Goal: Task Accomplishment & Management: Complete application form

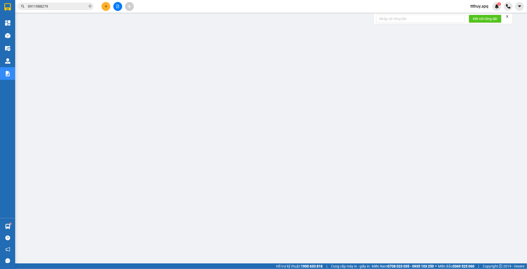
click at [67, 7] on input "0911988279" at bounding box center [58, 7] width 60 height 6
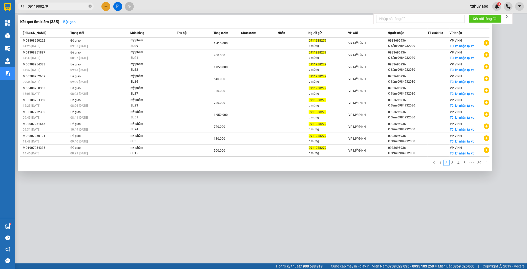
click at [90, 8] on icon "close-circle" at bounding box center [90, 6] width 3 height 3
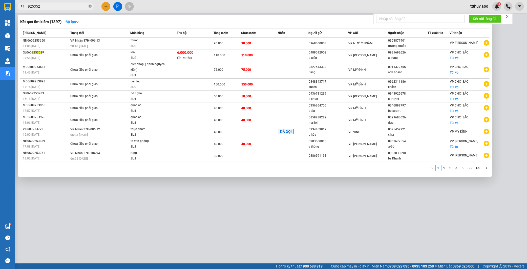
type input "9253529"
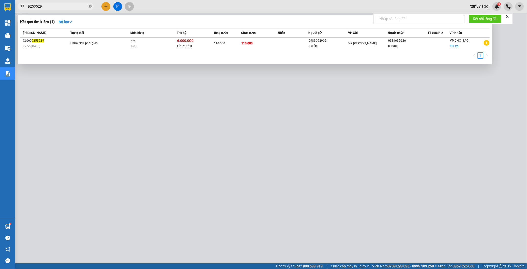
click at [90, 8] on icon "close-circle" at bounding box center [90, 6] width 3 height 3
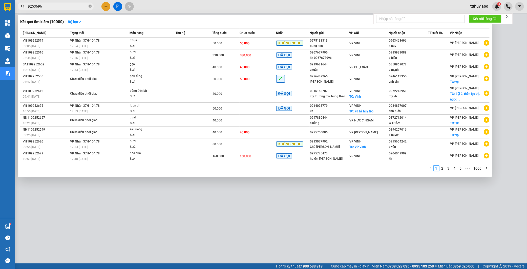
type input "9253696"
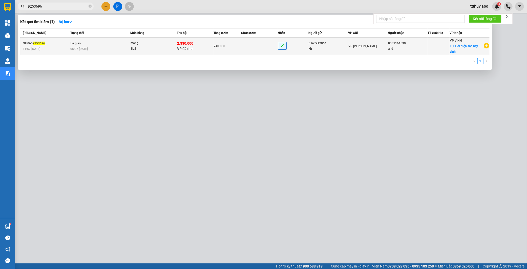
click at [150, 44] on div "măng" at bounding box center [150, 44] width 38 height 6
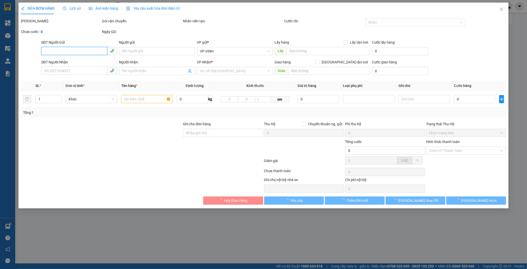
type input "0967912064"
type input "kh"
type input "0332161599"
type input "a tú"
checkbox input "true"
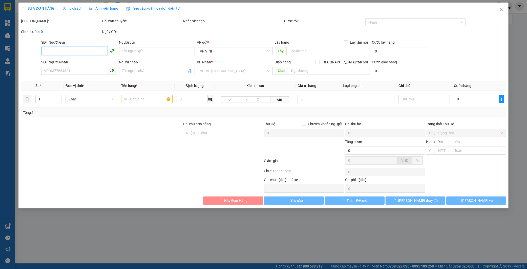
type input "Đối diện sân bay vinh"
checkbox input "true"
type input "2.880.000"
type input "15.000"
type input "240.000"
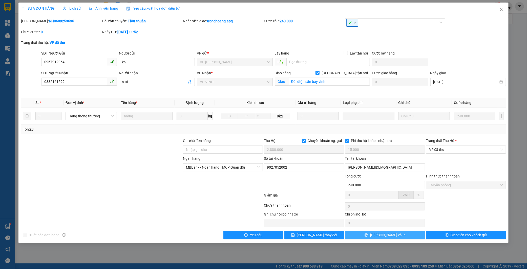
click at [386, 235] on span "[PERSON_NAME] và In" at bounding box center [387, 235] width 35 height 6
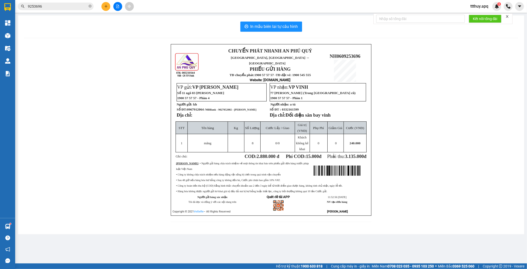
click at [191, 107] on span "0967912064 / MBBank - 9027052002 - lữ đức thái" at bounding box center [221, 109] width 69 height 4
copy span "0967912064"
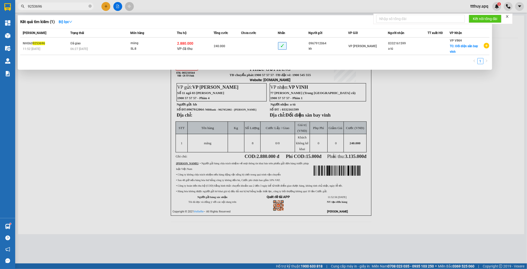
click at [73, 7] on input "9253696" at bounding box center [58, 7] width 60 height 6
paste input "0967912064"
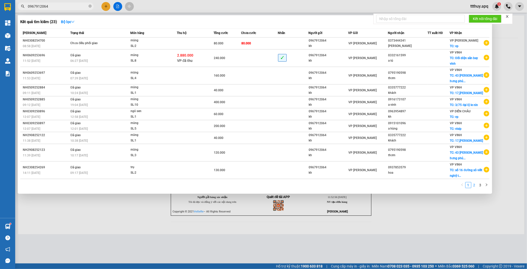
type input "0967912064"
click at [474, 185] on link "2" at bounding box center [475, 185] width 6 height 6
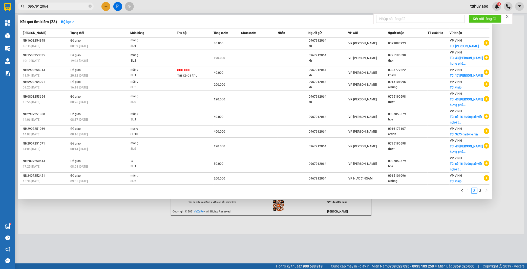
click at [470, 193] on link "1" at bounding box center [469, 191] width 6 height 6
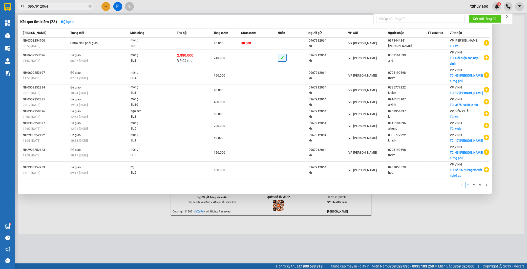
click at [226, 245] on div at bounding box center [263, 134] width 527 height 269
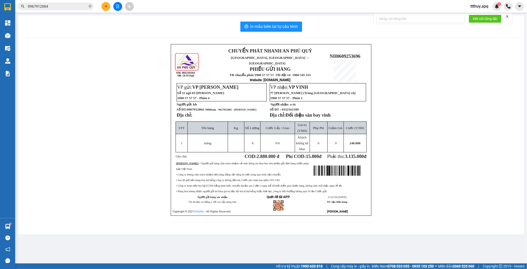
click at [200, 107] on span "0967912064 / MBBank - 9027052002 - lữ đức thái" at bounding box center [221, 109] width 69 height 4
click at [90, 7] on icon "close-circle" at bounding box center [90, 6] width 3 height 3
click at [90, 7] on span at bounding box center [90, 7] width 3 height 6
click at [86, 7] on input "text" at bounding box center [58, 7] width 60 height 6
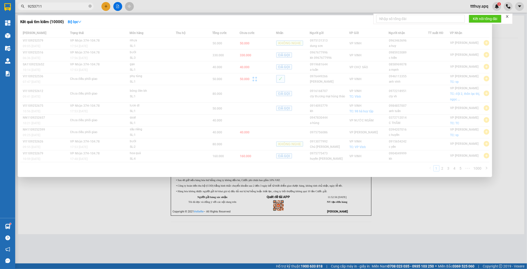
type input "9253711"
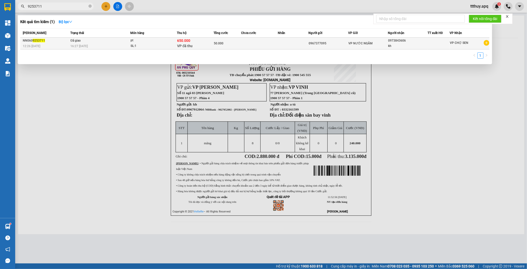
click at [192, 39] on div "650.000 VP đã thu" at bounding box center [195, 43] width 36 height 11
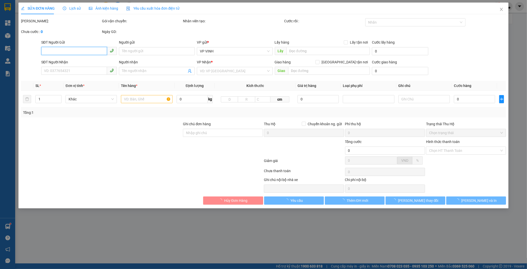
type input "0967377095"
type input "0973843606"
type input "kh"
checkbox input "true"
type input "650.000"
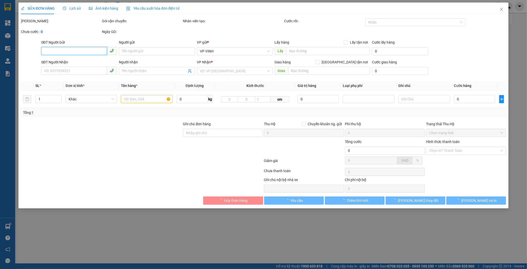
type input "15.000"
type input "50.000"
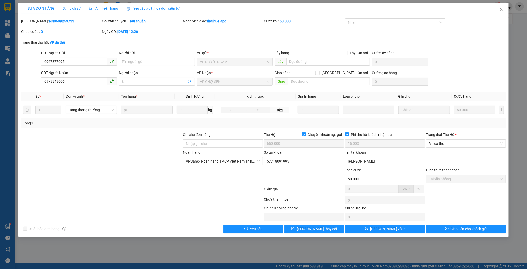
click at [408, 233] on div "SỬA ĐƠN HÀNG Lịch sử Ảnh kiện hàng Yêu cầu xuất hóa đơn điện tử Total Paid Fee …" at bounding box center [263, 120] width 490 height 234
click at [407, 230] on button "[PERSON_NAME] và In" at bounding box center [385, 229] width 80 height 8
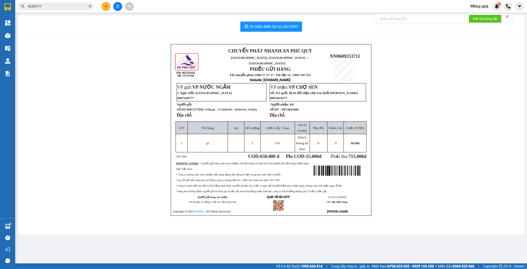
click at [202, 109] on p "Số ĐT: 0967377095 / VPBank - 57718091995 - nguyen phuong thao" at bounding box center [221, 109] width 89 height 4
copy span "0967377095"
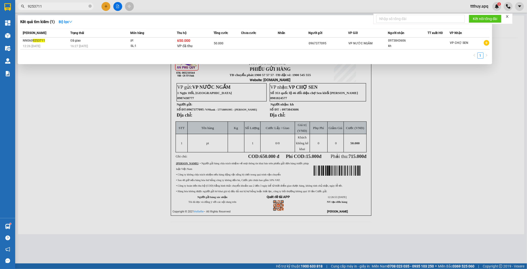
click at [57, 6] on input "9253711" at bounding box center [58, 7] width 60 height 6
paste input "0967377095"
type input "0967377095"
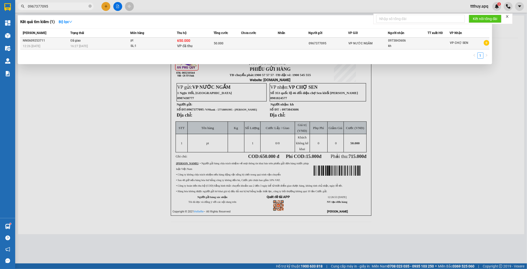
click at [144, 40] on div "pt" at bounding box center [150, 41] width 38 height 6
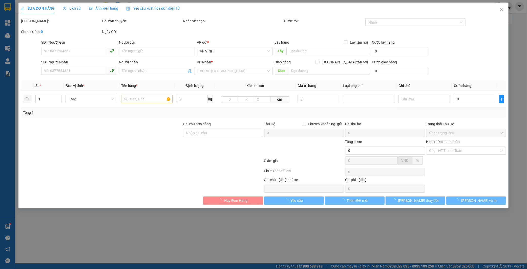
click at [502, 9] on div "SỬA ĐƠN HÀNG Lịch sử Ảnh kiện hàng Yêu cầu xuất hóa đơn điện tử Total Paid Fee …" at bounding box center [263, 134] width 527 height 269
type input "0967377095"
type input "0973843606"
type input "kh"
checkbox input "true"
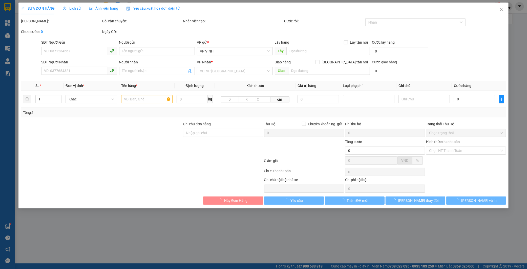
type input "650.000"
type input "15.000"
type input "50.000"
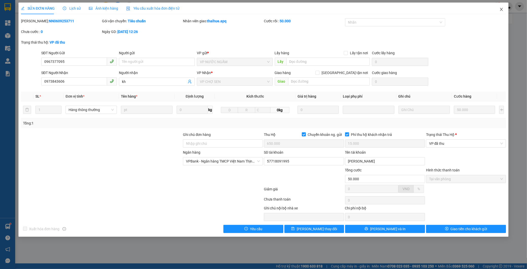
click at [501, 8] on icon "close" at bounding box center [501, 9] width 3 height 3
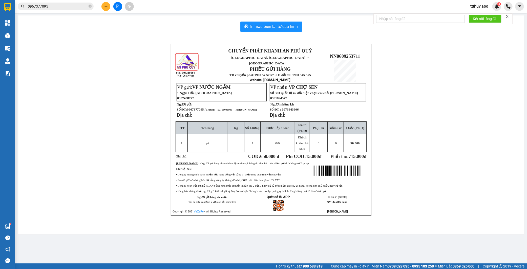
click at [224, 108] on span "VPBank - 57718091995 - nguyen phuong thao" at bounding box center [231, 109] width 51 height 3
copy span "57718091995"
click at [80, 7] on input "0967377095" at bounding box center [58, 7] width 60 height 6
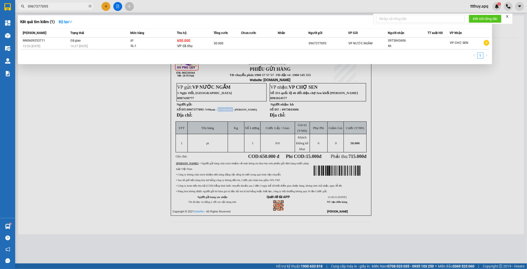
click at [80, 7] on input "0967377095" at bounding box center [58, 7] width 60 height 6
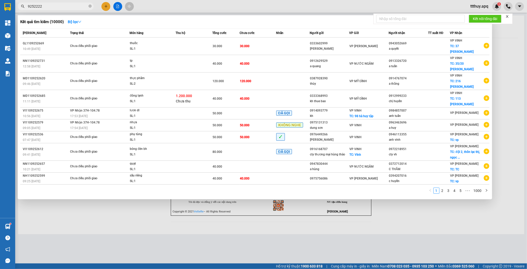
type input "9252222"
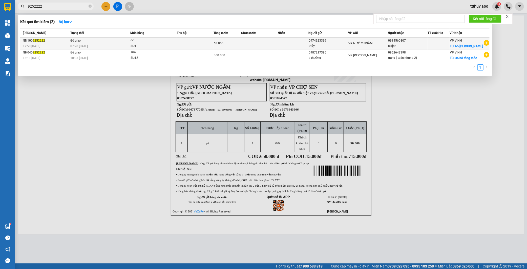
click at [184, 42] on td at bounding box center [195, 43] width 37 height 12
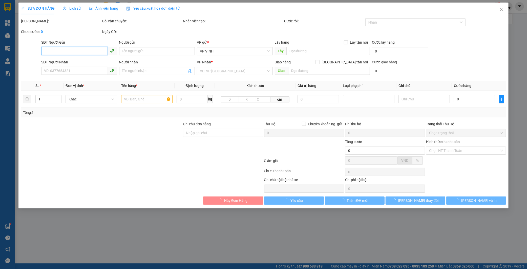
type input "0974923399"
type input "thủy"
type input "0914560807"
type input "a định"
checkbox input "true"
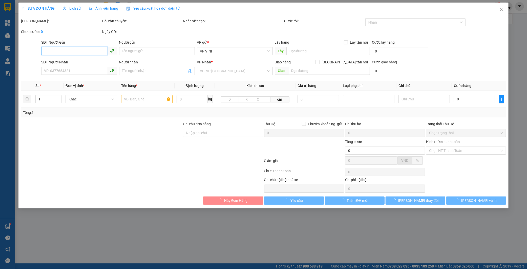
type input "65 lê nin"
type input "63.000"
type input "10"
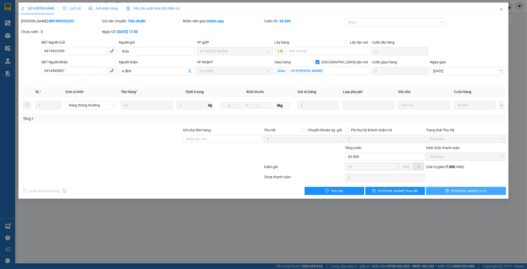
click at [453, 192] on button "[PERSON_NAME] và In" at bounding box center [466, 191] width 80 height 8
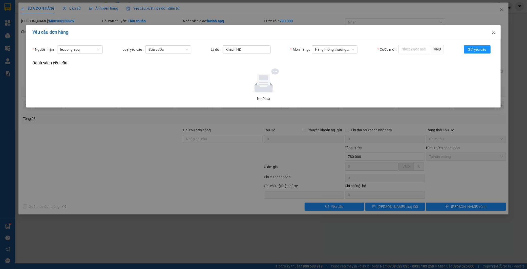
click at [494, 32] on icon "close" at bounding box center [494, 32] width 4 height 4
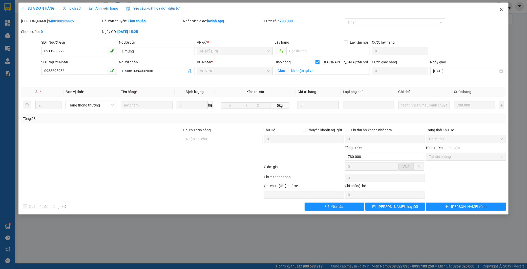
click at [501, 8] on icon "close" at bounding box center [501, 9] width 3 height 3
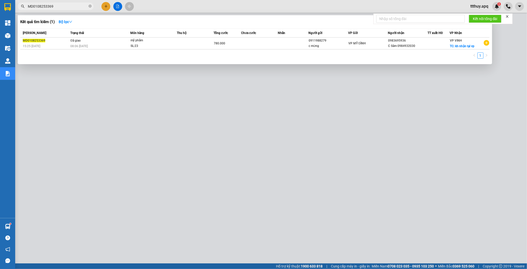
click at [73, 6] on input "MD0108253369" at bounding box center [58, 7] width 60 height 6
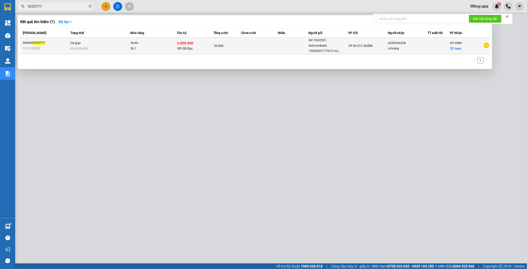
type input "9253777"
click at [157, 47] on div "SL: 1" at bounding box center [150, 49] width 38 height 6
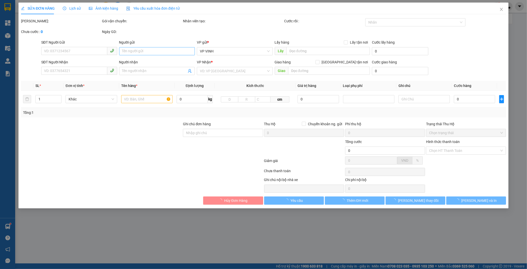
type input "0917692551"
type input "techcombank 19036507177013 tran van [PERSON_NAME]"
type input "0399944338"
type input "a hoàng"
checkbox input "true"
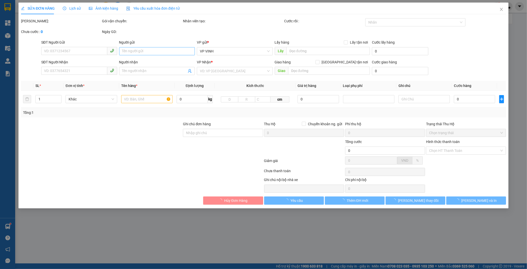
type input "bxm"
type input "3.800.000"
type input "30.000"
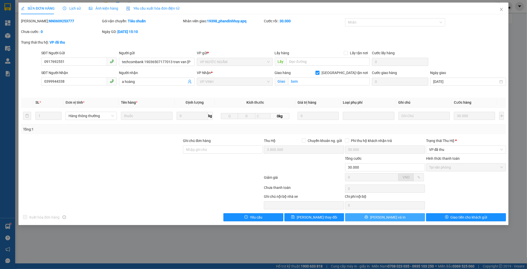
click at [403, 221] on button "[PERSON_NAME] và In" at bounding box center [385, 217] width 80 height 8
